Goal: Information Seeking & Learning: Learn about a topic

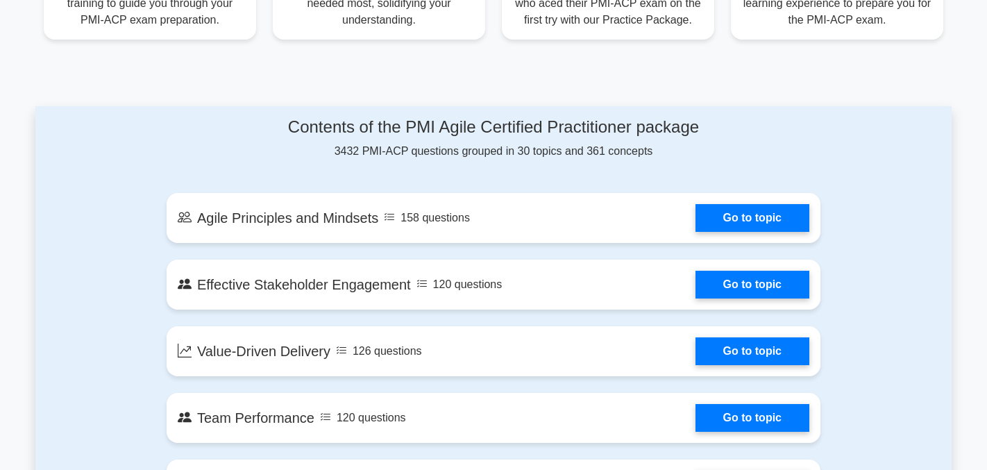
scroll to position [596, 0]
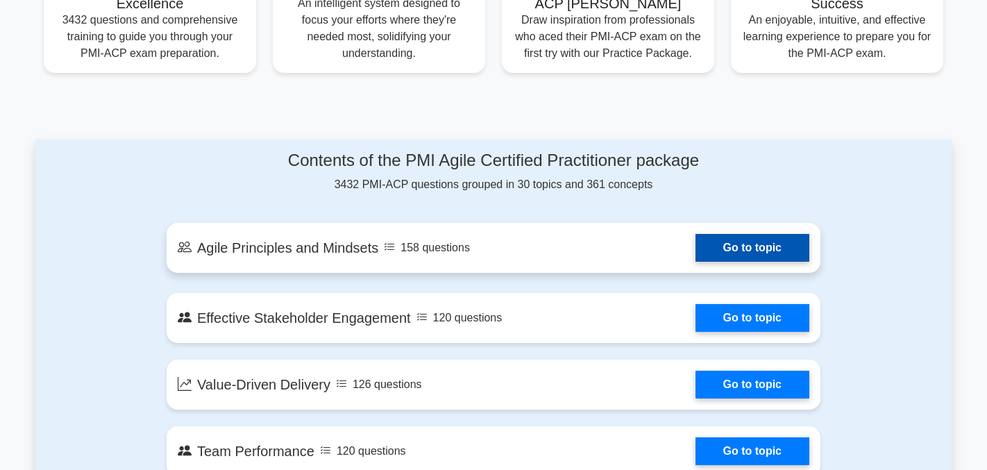
click at [755, 248] on link "Go to topic" at bounding box center [753, 248] width 114 height 28
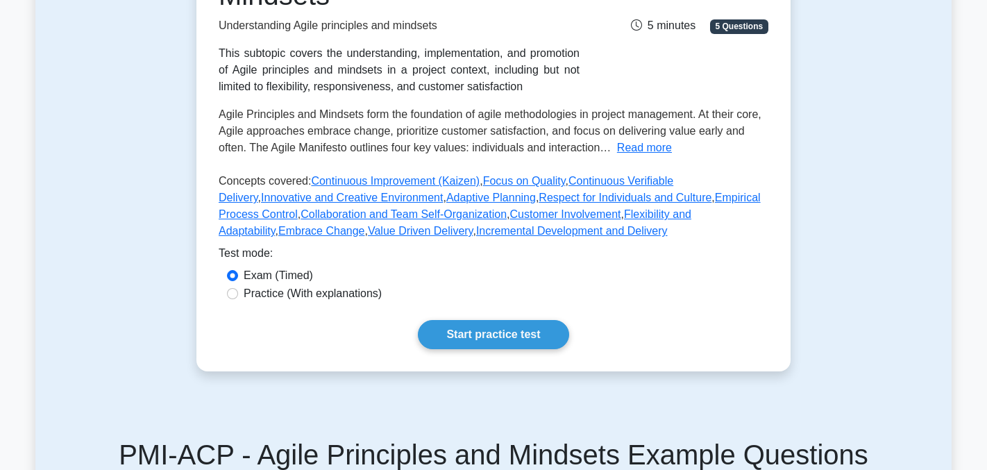
scroll to position [261, 0]
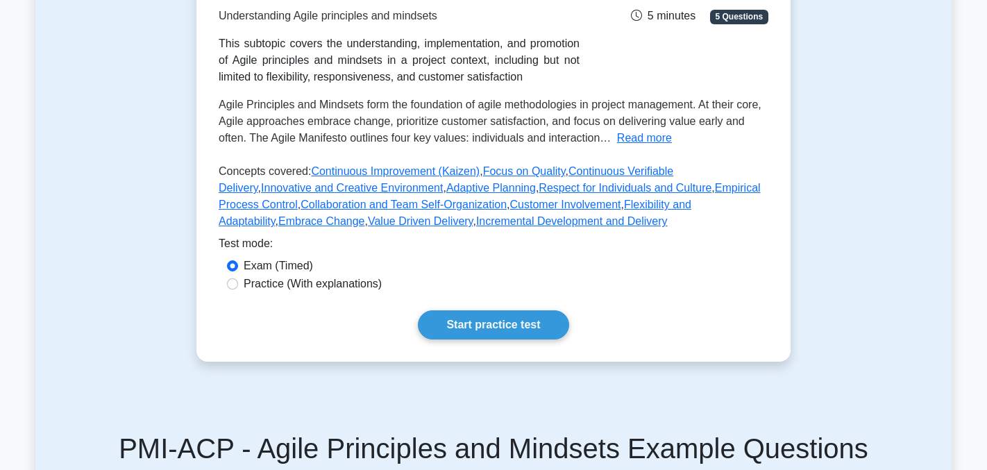
click at [269, 288] on label "Practice (With explanations)" at bounding box center [313, 284] width 138 height 17
click at [238, 288] on input "Practice (With explanations)" at bounding box center [232, 283] width 11 height 11
radio input "true"
click at [500, 331] on link "Start practice test" at bounding box center [493, 324] width 151 height 29
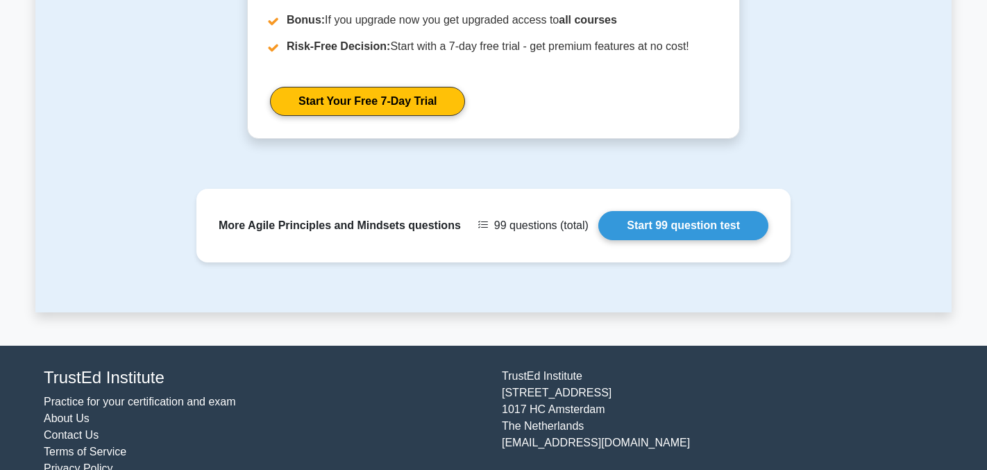
scroll to position [1522, 0]
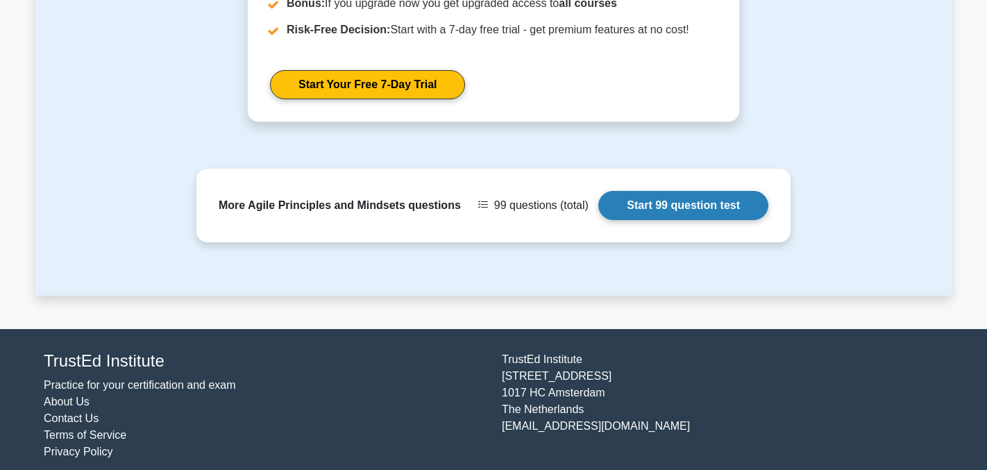
click at [719, 220] on link "Start 99 question test" at bounding box center [683, 205] width 170 height 29
